Goal: Navigation & Orientation: Understand site structure

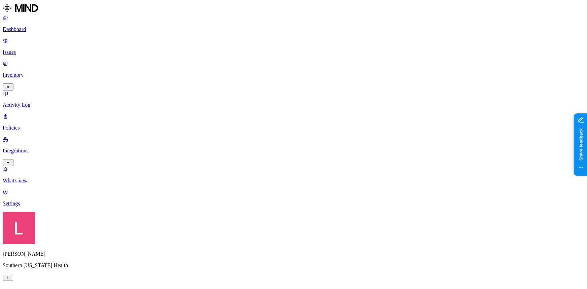
click at [42, 31] on p "Dashboard" at bounding box center [294, 29] width 582 height 6
click at [27, 125] on p "Policies" at bounding box center [294, 128] width 582 height 6
click at [31, 148] on p "Integrations" at bounding box center [294, 151] width 582 height 6
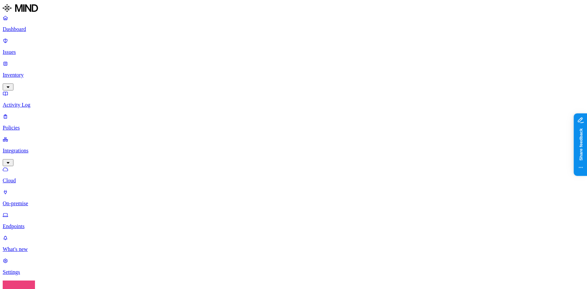
click at [41, 29] on p "Dashboard" at bounding box center [294, 29] width 582 height 6
